Goal: Transaction & Acquisition: Purchase product/service

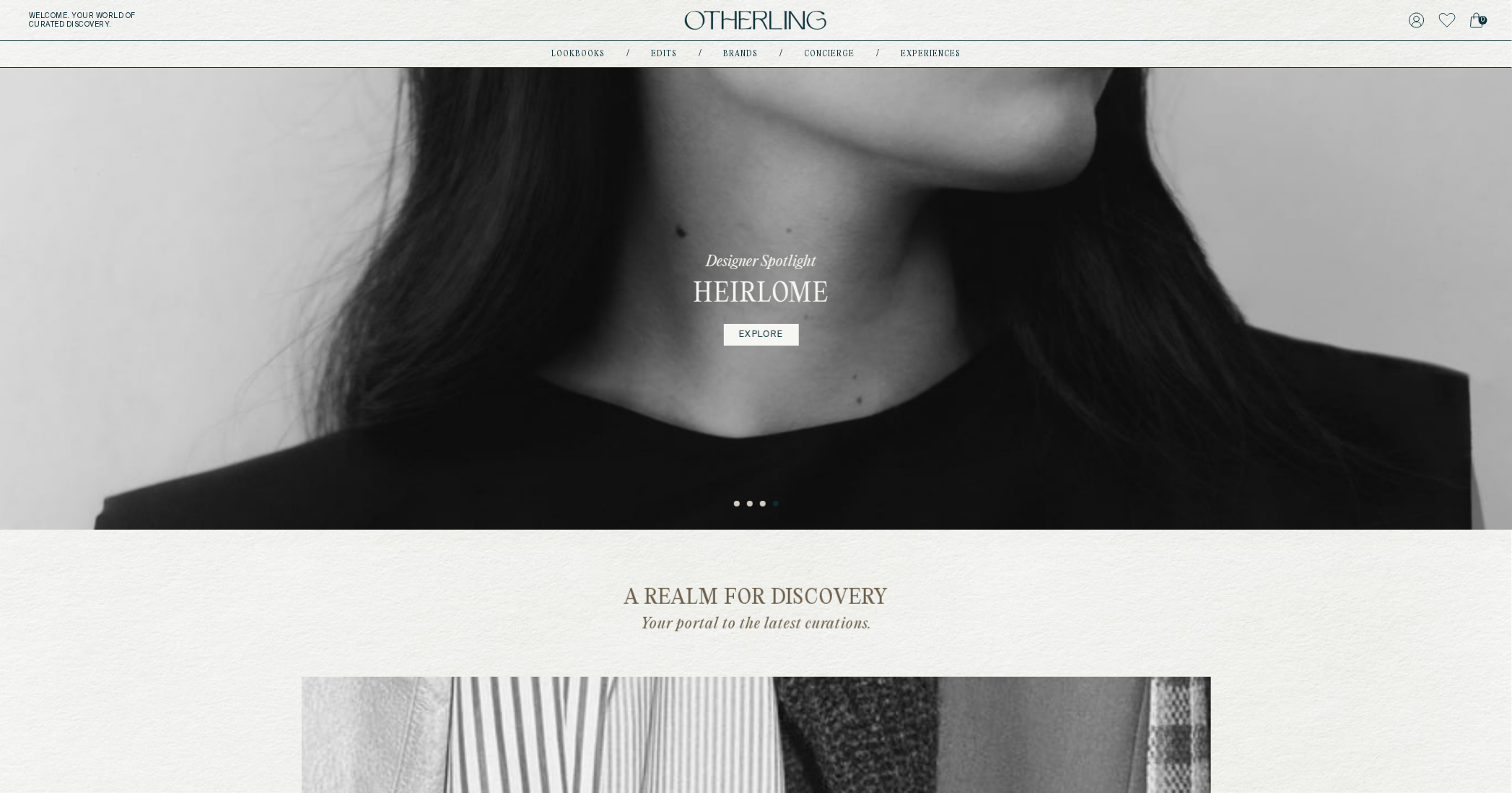
click at [734, 505] on button "1" at bounding box center [737, 504] width 7 height 7
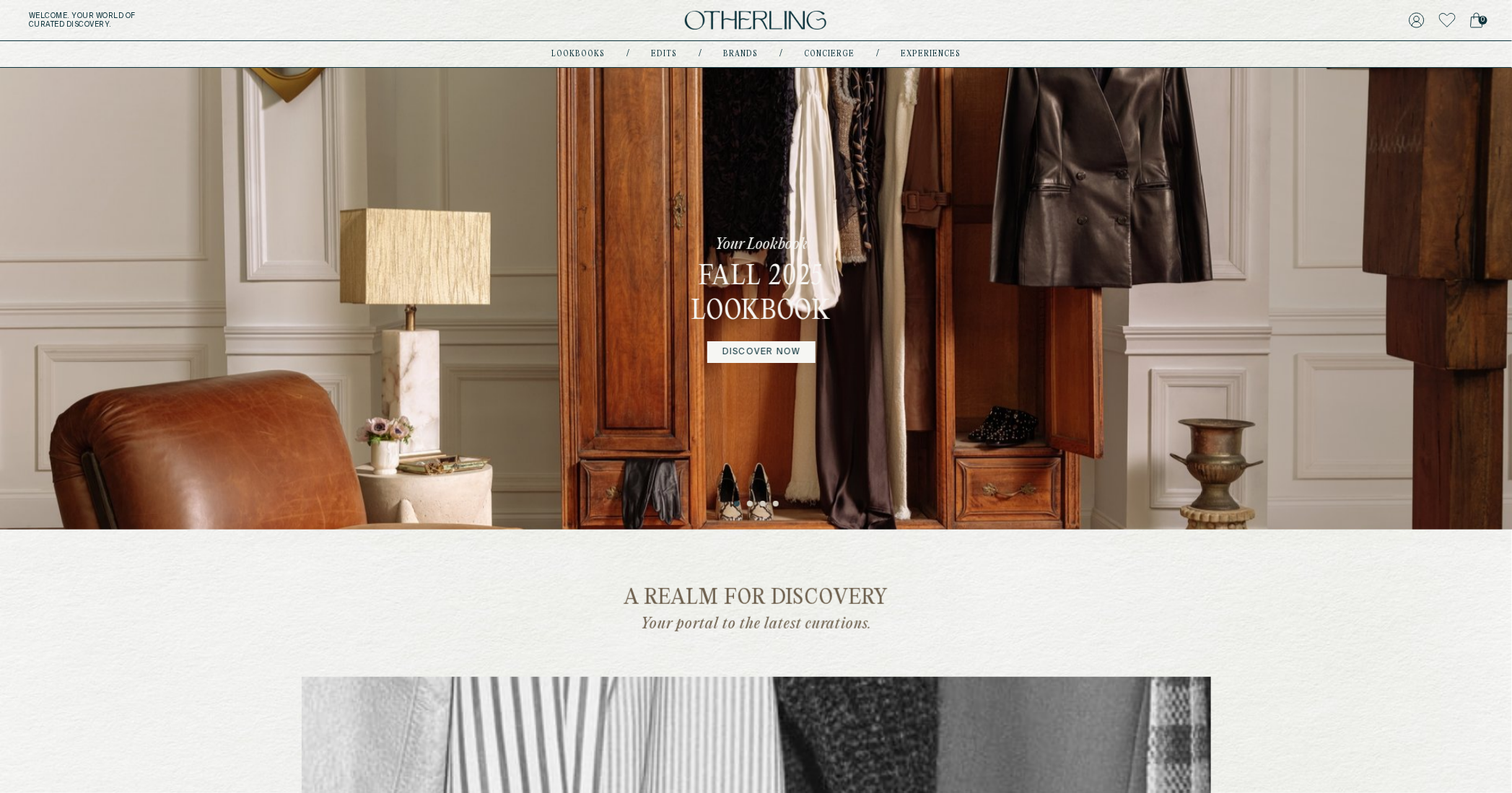
click at [741, 505] on ul "1 2 3 4" at bounding box center [756, 500] width 1512 height 17
click at [749, 504] on button "2" at bounding box center [750, 504] width 7 height 7
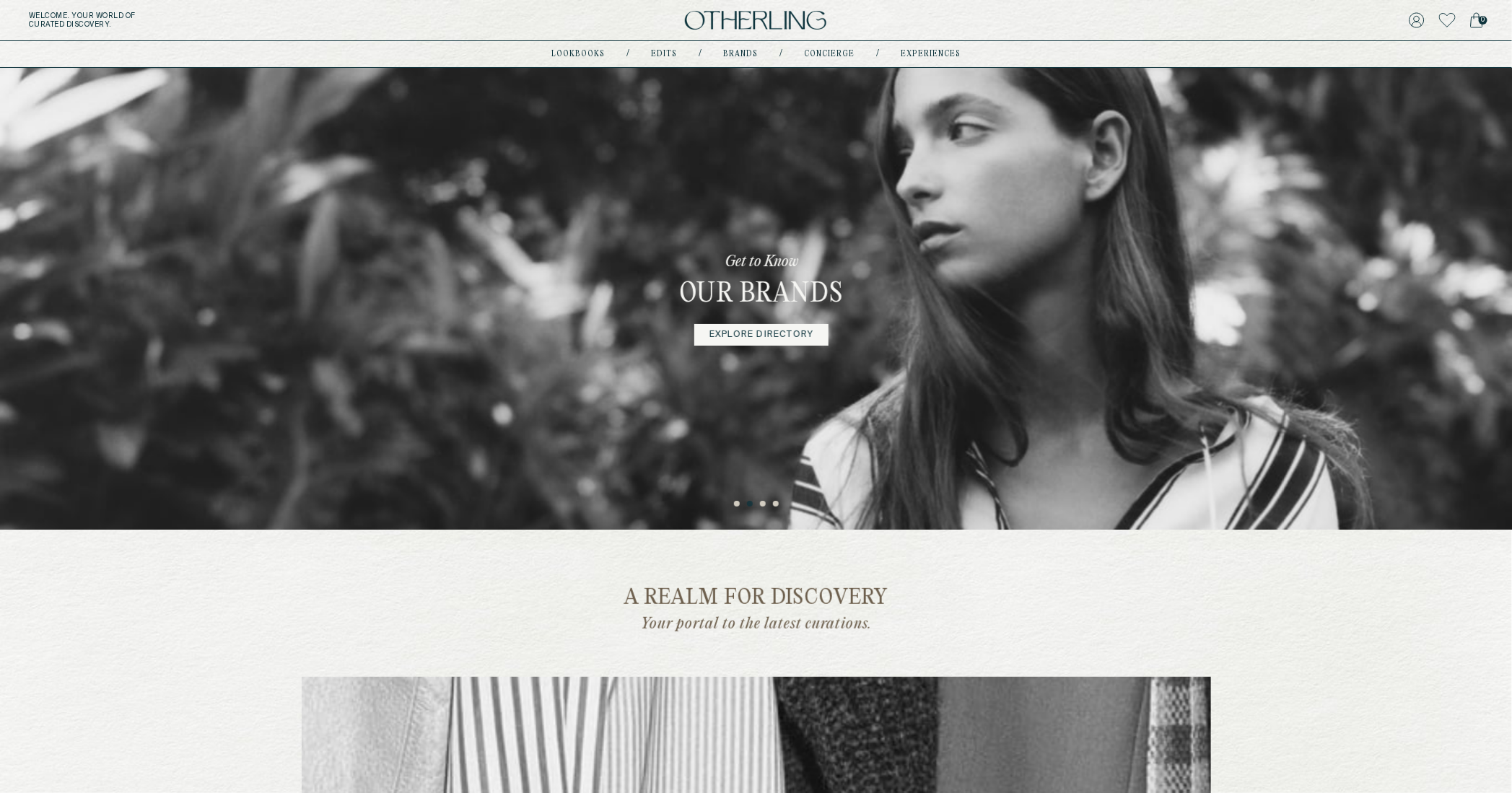
click at [760, 505] on button "3" at bounding box center [763, 504] width 7 height 7
click at [775, 505] on button "4" at bounding box center [776, 504] width 7 height 7
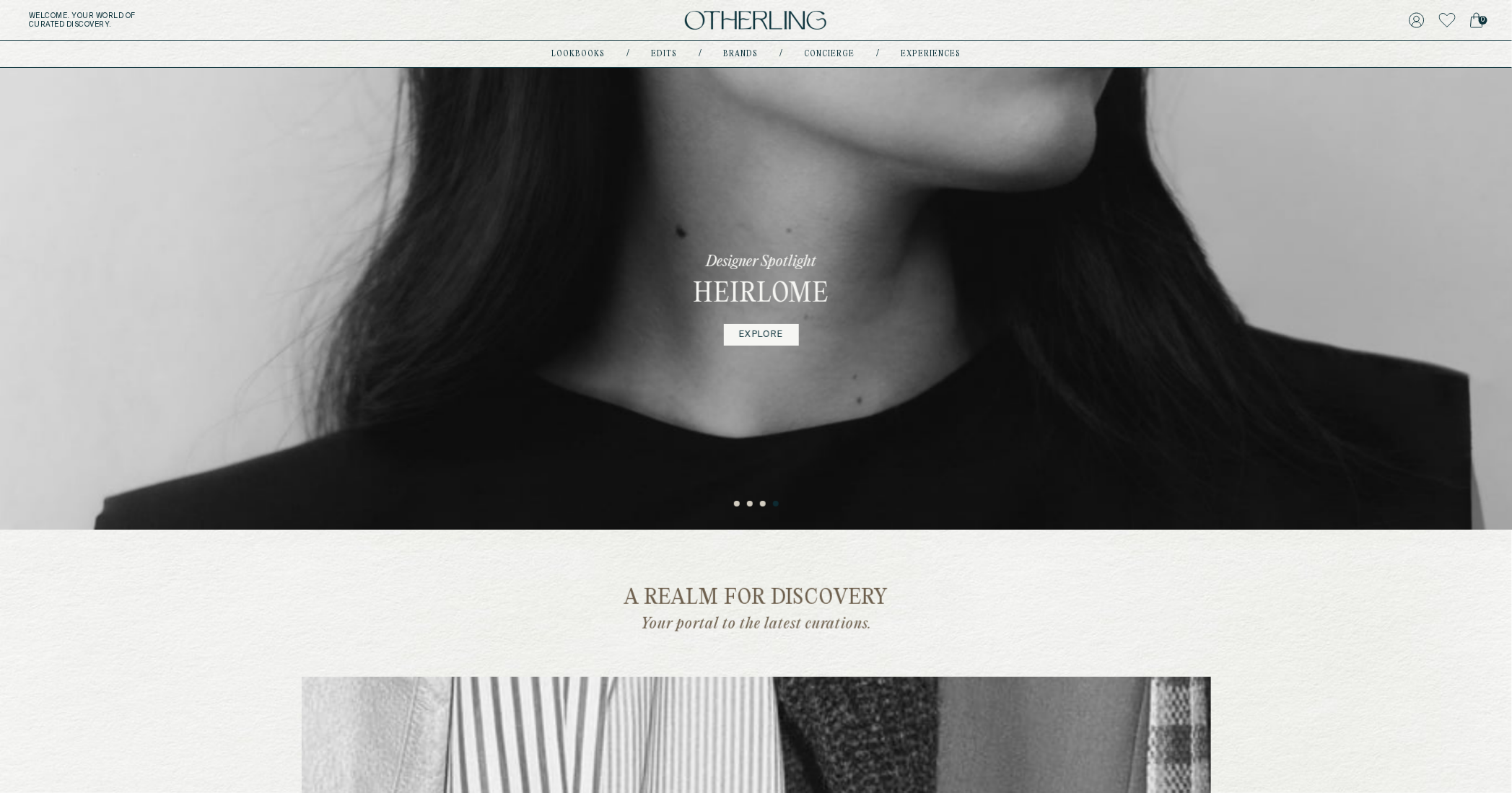
click at [768, 506] on ul "1 2 3 4" at bounding box center [756, 500] width 1512 height 17
click at [764, 504] on button "3" at bounding box center [763, 504] width 7 height 7
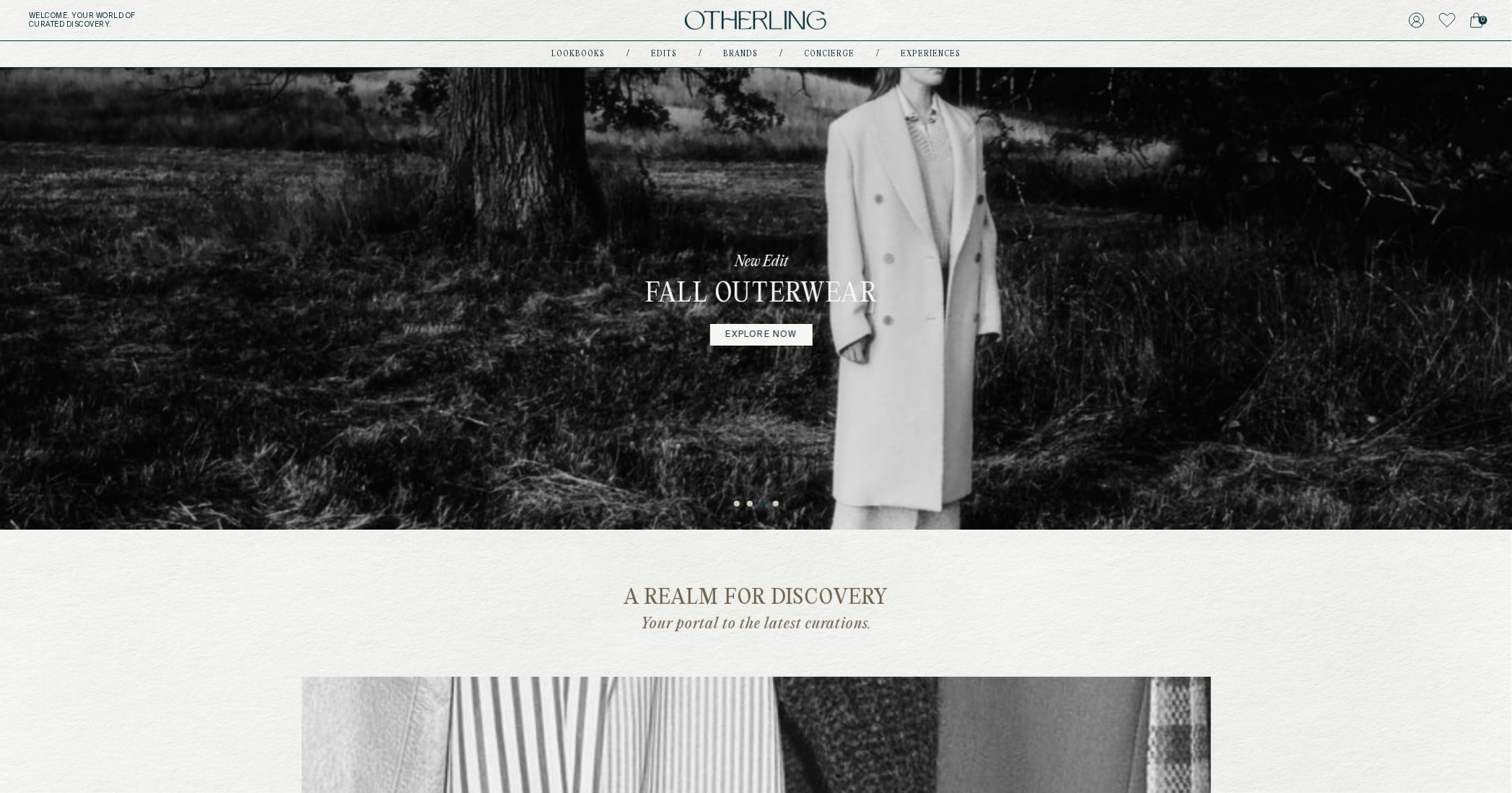
click at [776, 503] on button "4" at bounding box center [776, 504] width 7 height 7
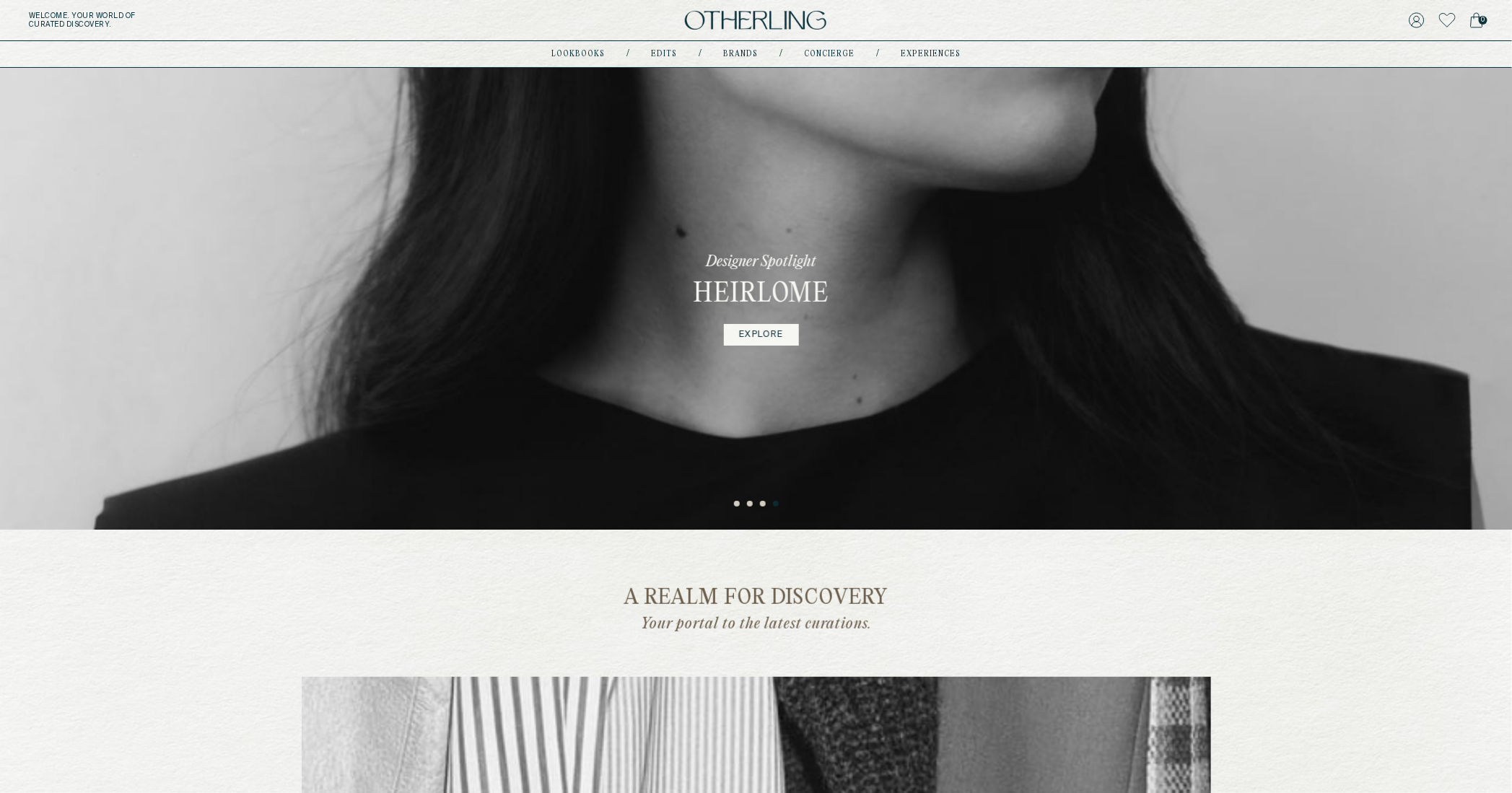
click at [767, 328] on link "EXPLORE" at bounding box center [761, 334] width 75 height 22
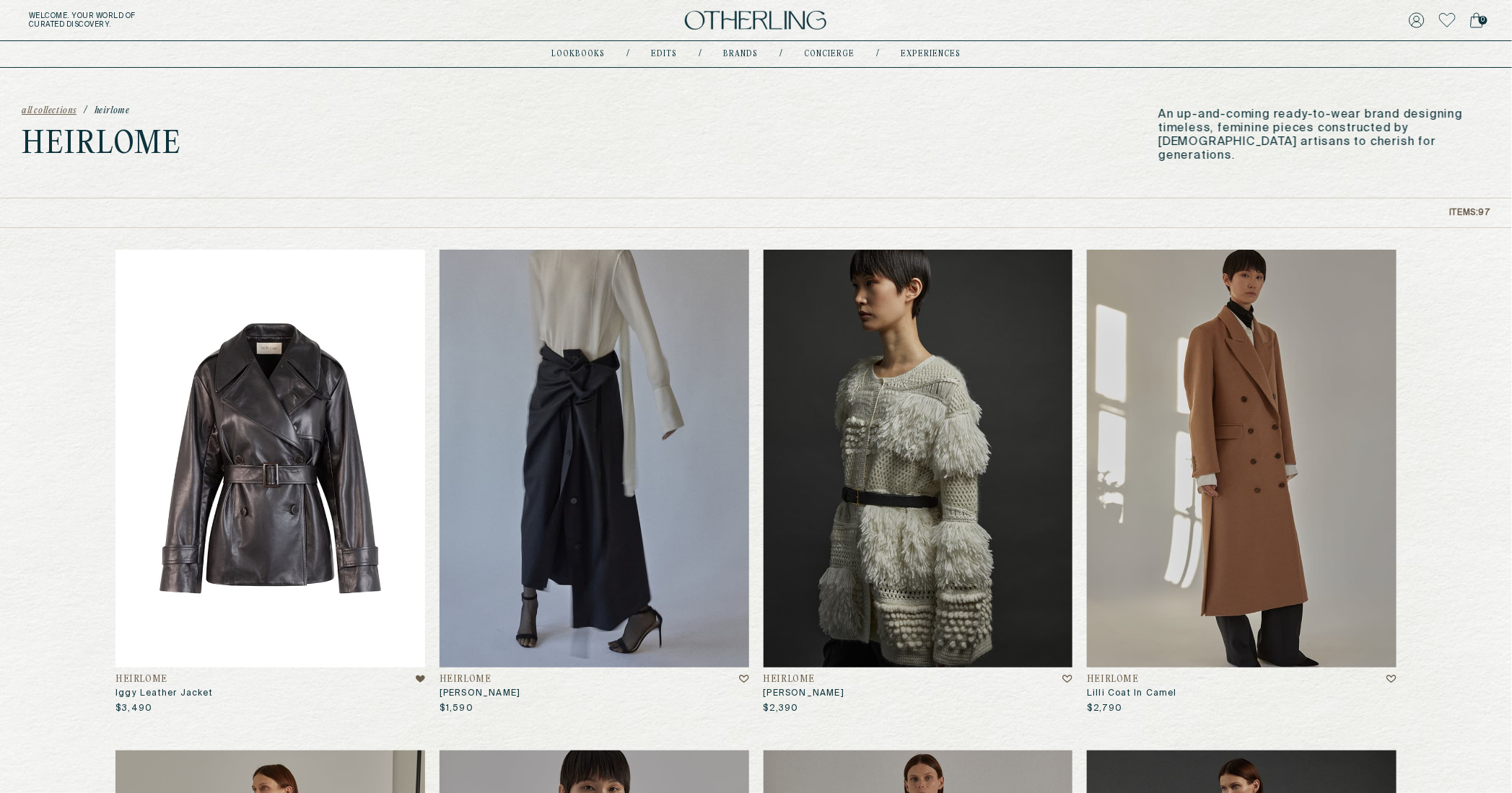
click at [282, 450] on img at bounding box center [269, 459] width 309 height 418
